Goal: Information Seeking & Learning: Learn about a topic

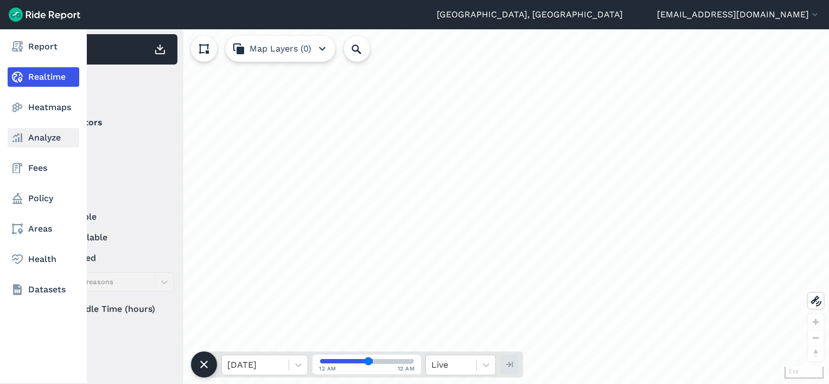
click at [44, 140] on link "Analyze" at bounding box center [44, 138] width 72 height 20
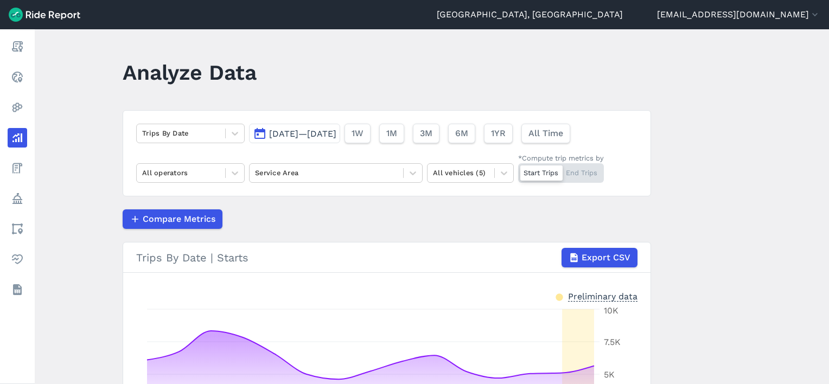
click at [307, 126] on button "[DATE]—[DATE]" at bounding box center [294, 134] width 91 height 20
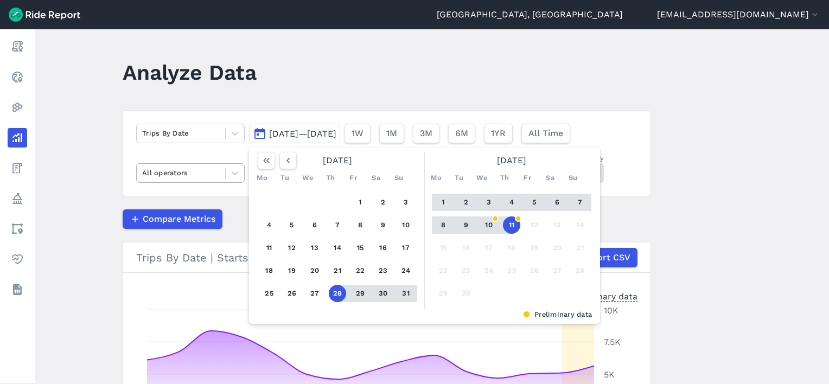
click at [205, 165] on div "All operators" at bounding box center [181, 172] width 88 height 17
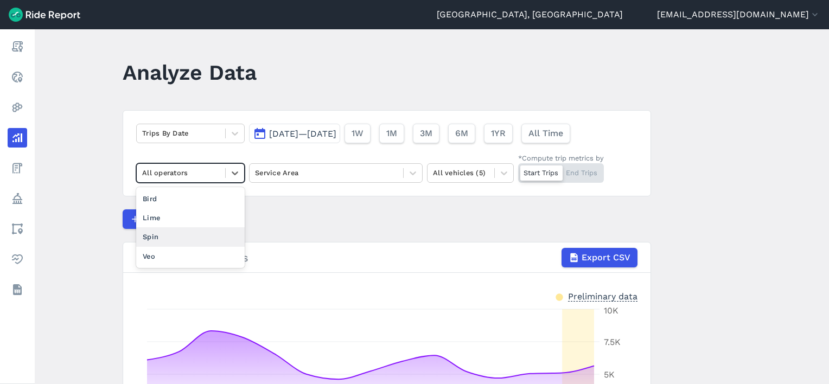
click at [163, 231] on div "Spin" at bounding box center [190, 236] width 108 height 19
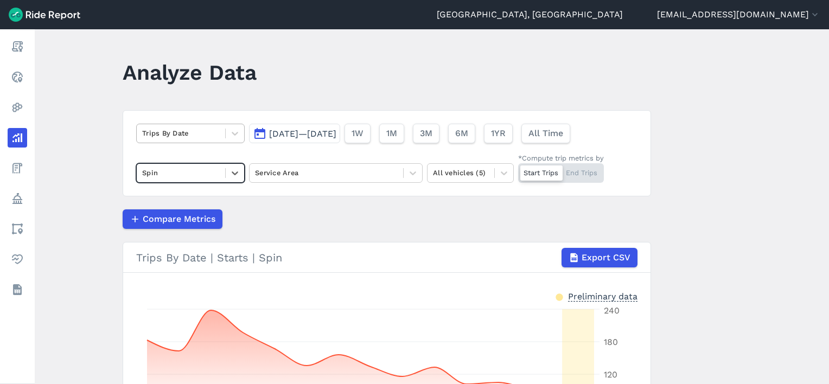
click at [197, 131] on div at bounding box center [181, 133] width 78 height 12
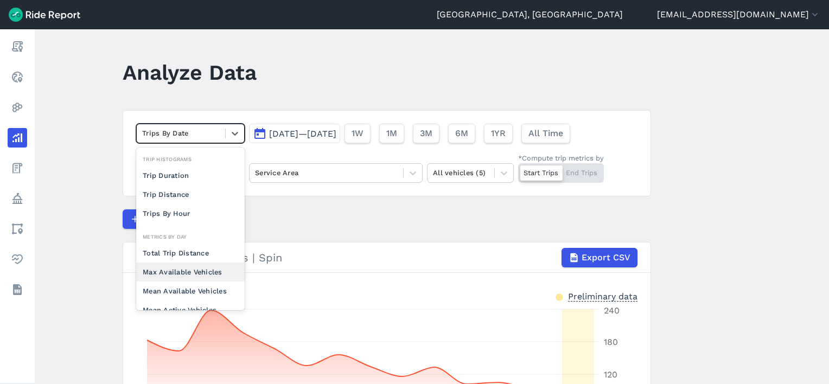
drag, startPoint x: 196, startPoint y: 274, endPoint x: 234, endPoint y: 251, distance: 44.3
click at [195, 273] on div "Max Available Vehicles" at bounding box center [190, 272] width 108 height 19
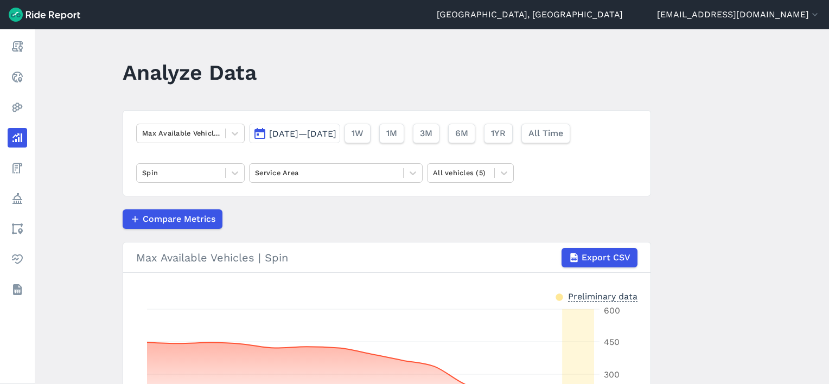
click at [293, 129] on span "[DATE]—[DATE]" at bounding box center [302, 134] width 67 height 10
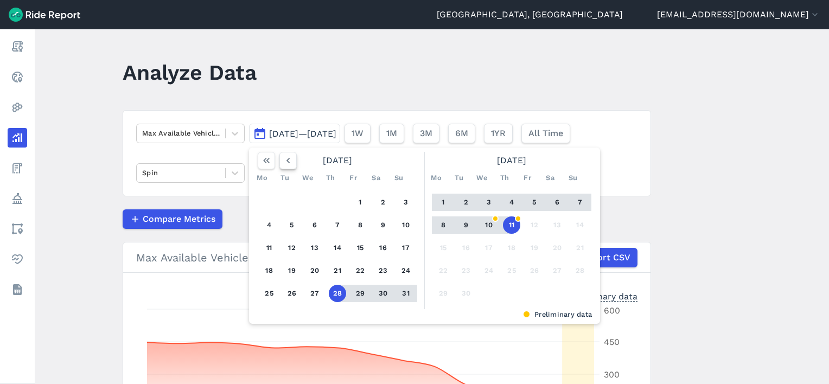
click at [290, 164] on icon "button" at bounding box center [288, 160] width 11 height 11
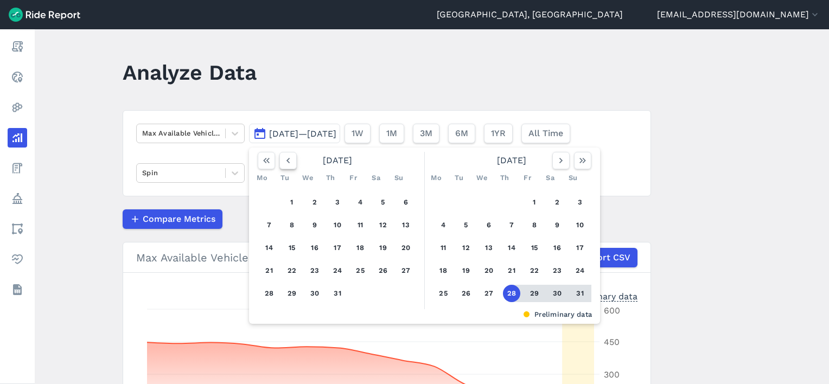
click at [290, 164] on icon "button" at bounding box center [288, 160] width 11 height 11
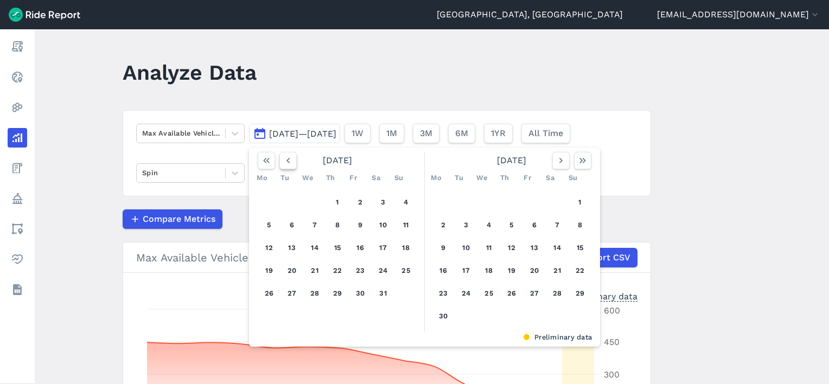
click at [290, 164] on icon "button" at bounding box center [288, 160] width 11 height 11
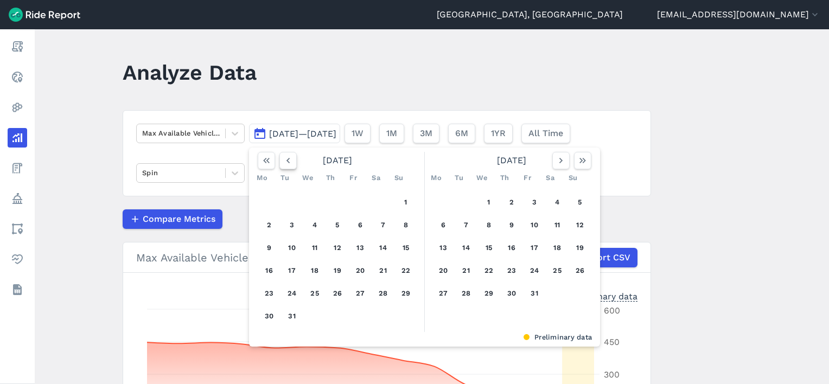
click at [290, 164] on icon "button" at bounding box center [288, 160] width 11 height 11
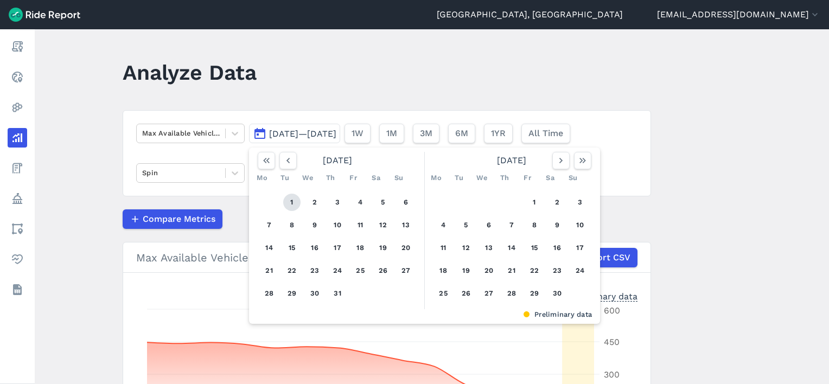
click at [290, 202] on button "1" at bounding box center [291, 202] width 17 height 17
click at [563, 162] on icon "button" at bounding box center [560, 160] width 11 height 11
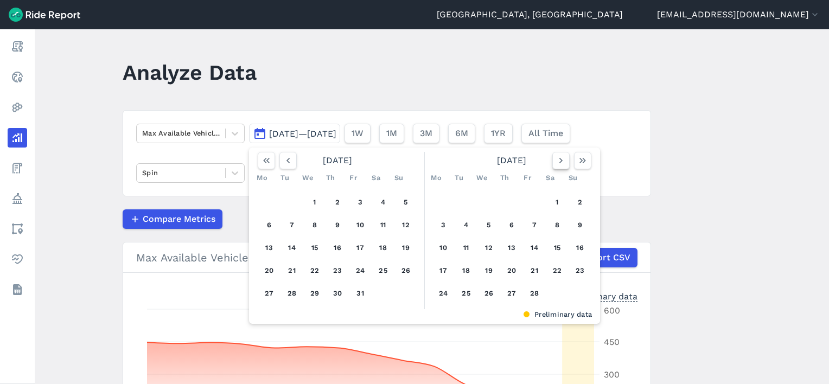
click at [563, 162] on icon "button" at bounding box center [560, 160] width 11 height 11
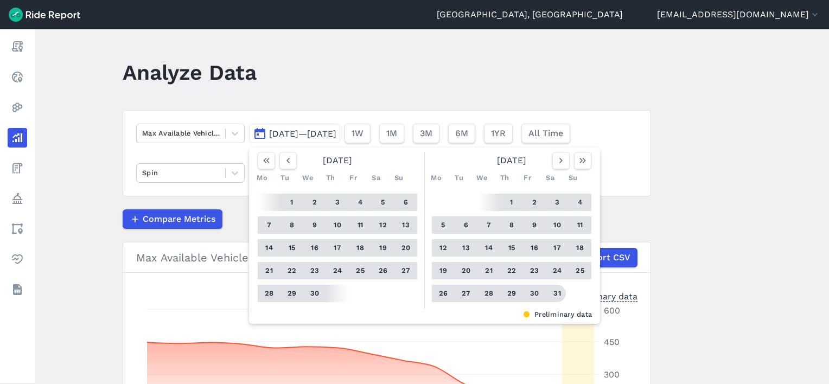
click at [552, 293] on button "31" at bounding box center [556, 293] width 17 height 17
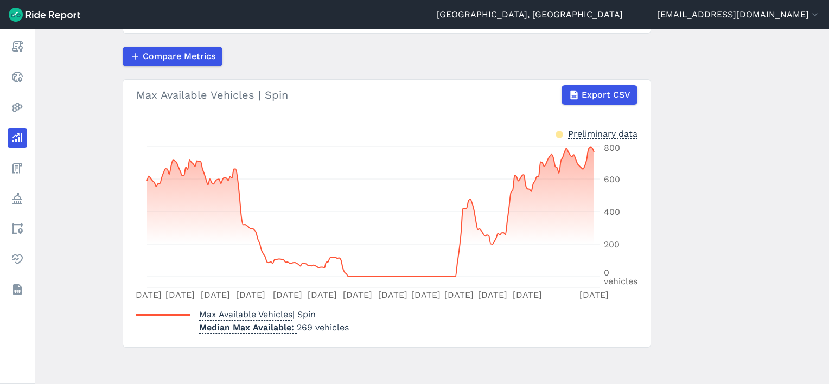
scroll to position [54, 0]
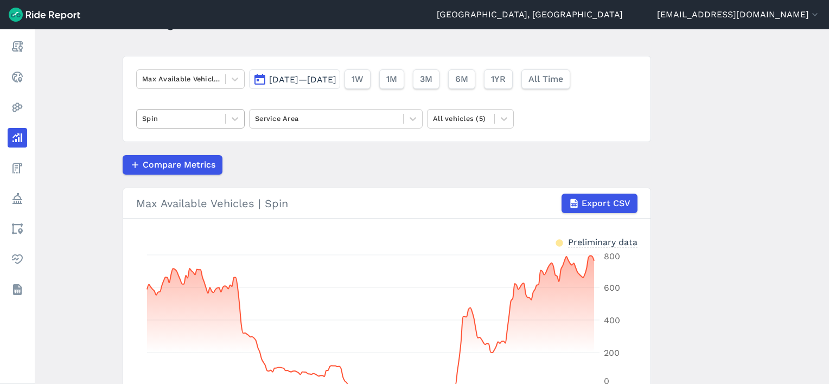
click at [182, 118] on div at bounding box center [181, 118] width 78 height 12
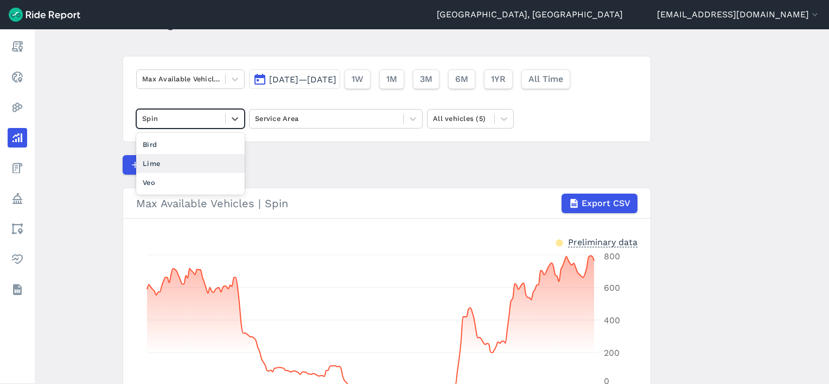
click at [169, 167] on div "Lime" at bounding box center [190, 163] width 108 height 19
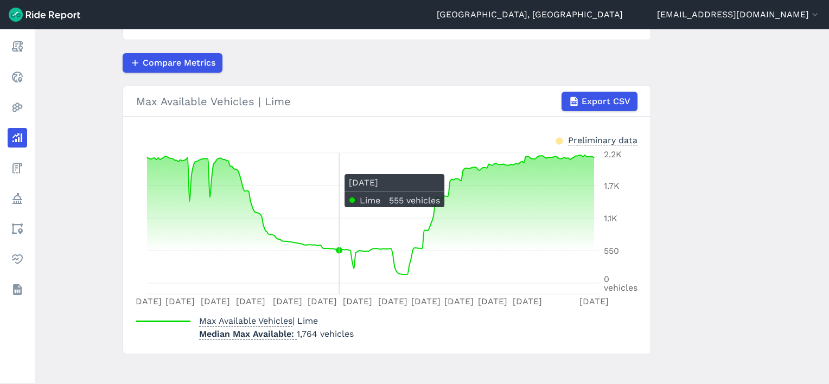
scroll to position [163, 0]
